Goal: Find specific page/section: Find specific page/section

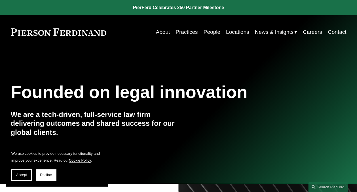
click at [228, 31] on link "Locations" at bounding box center [237, 32] width 23 height 11
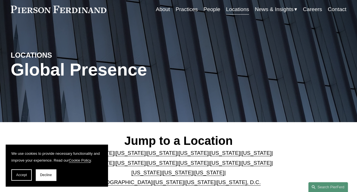
scroll to position [85, 0]
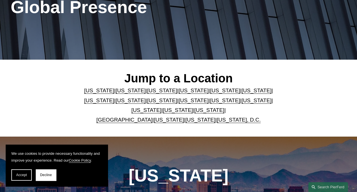
click at [132, 91] on link "[US_STATE]" at bounding box center [131, 90] width 30 height 6
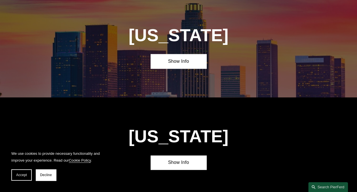
scroll to position [325, 0]
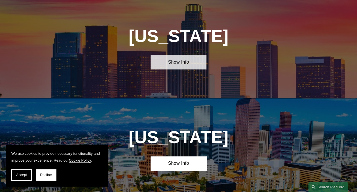
click at [183, 67] on link "Show Info" at bounding box center [179, 62] width 56 height 14
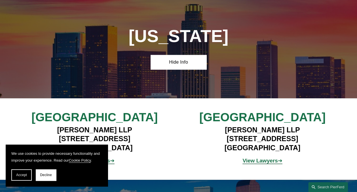
scroll to position [353, 0]
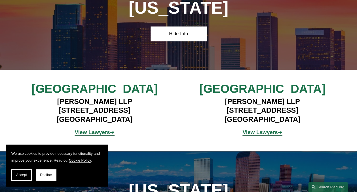
click at [100, 135] on strong "View Lawyers" at bounding box center [92, 132] width 35 height 6
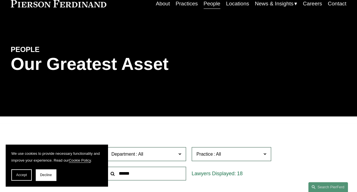
scroll to position [57, 0]
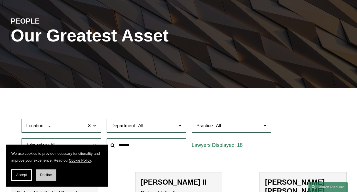
click at [41, 174] on span "Decline" at bounding box center [46, 175] width 12 height 4
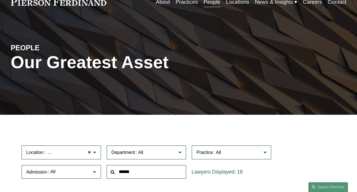
scroll to position [0, 0]
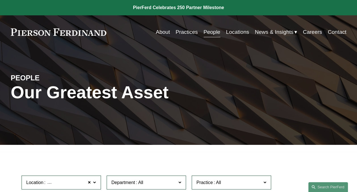
click at [232, 29] on link "Locations" at bounding box center [237, 32] width 23 height 11
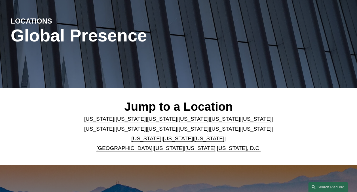
click at [131, 120] on link "[US_STATE]" at bounding box center [131, 119] width 30 height 6
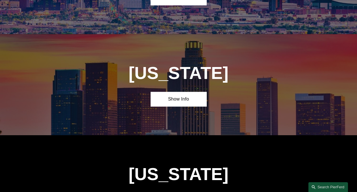
scroll to position [325, 0]
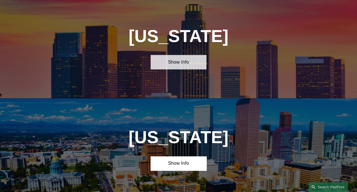
click at [178, 67] on link "Show Info" at bounding box center [179, 62] width 56 height 14
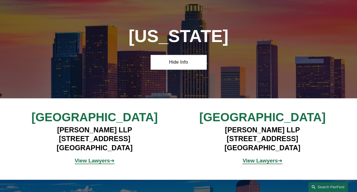
click at [257, 163] on strong "View Lawyers" at bounding box center [259, 160] width 35 height 6
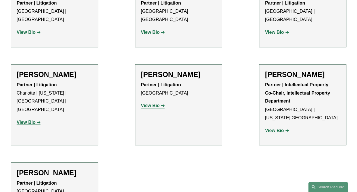
scroll to position [454, 0]
